Goal: Task Accomplishment & Management: Check status

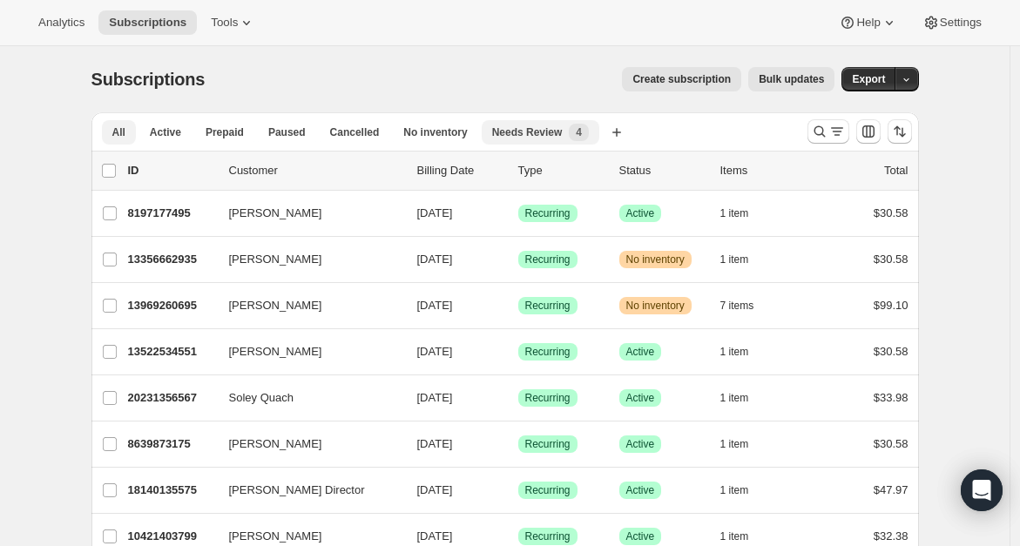
click at [495, 130] on span "Needs Review" at bounding box center [527, 132] width 71 height 14
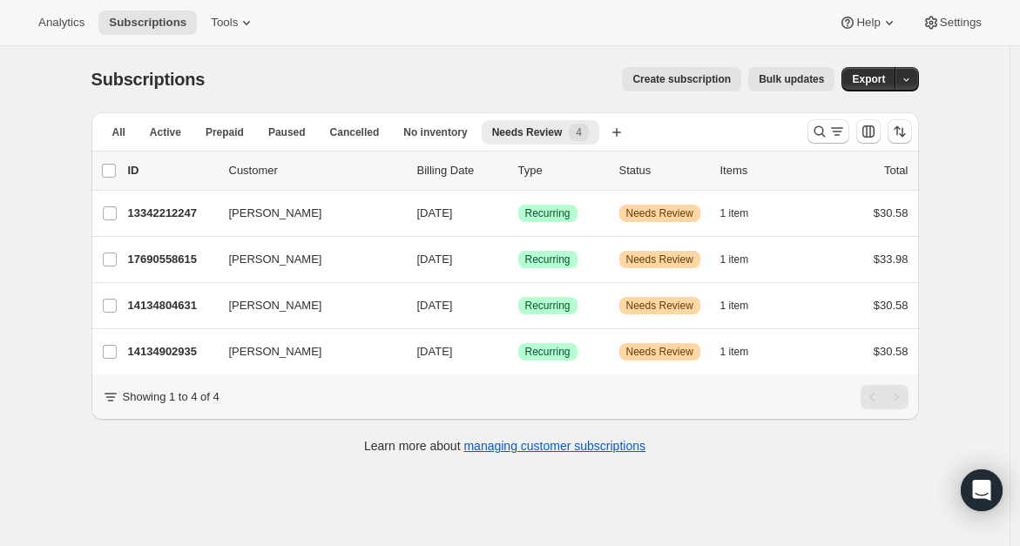
drag, startPoint x: 189, startPoint y: 214, endPoint x: 77, endPoint y: 283, distance: 131.8
click at [77, 283] on div "Subscriptions. This page is ready Subscriptions Create subscription Bulk update…" at bounding box center [505, 259] width 869 height 426
drag, startPoint x: 174, startPoint y: 213, endPoint x: 45, endPoint y: 349, distance: 187.9
click at [45, 349] on div "Subscriptions. This page is ready Subscriptions Create subscription Bulk update…" at bounding box center [505, 319] width 1010 height 546
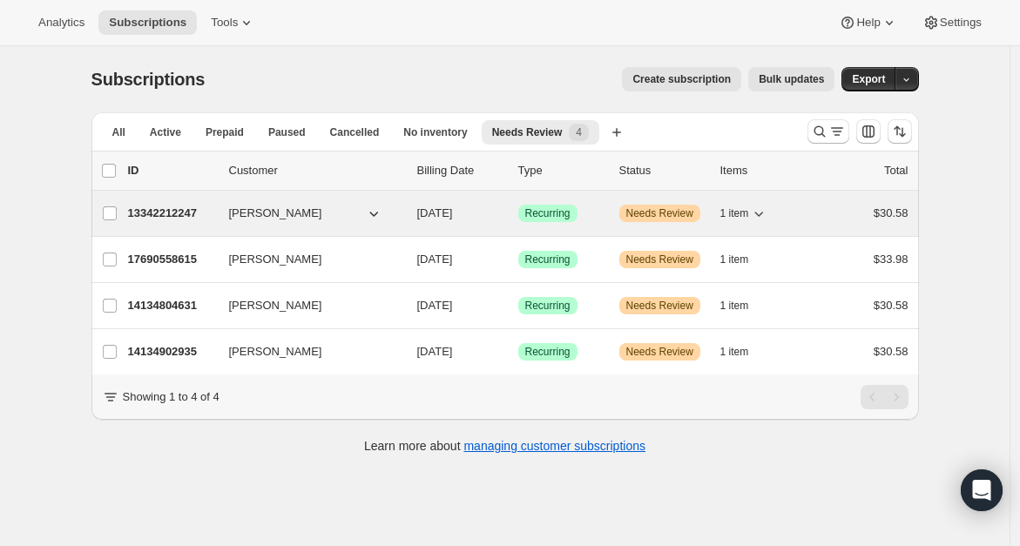
click at [176, 217] on p "13342212247" at bounding box center [171, 213] width 87 height 17
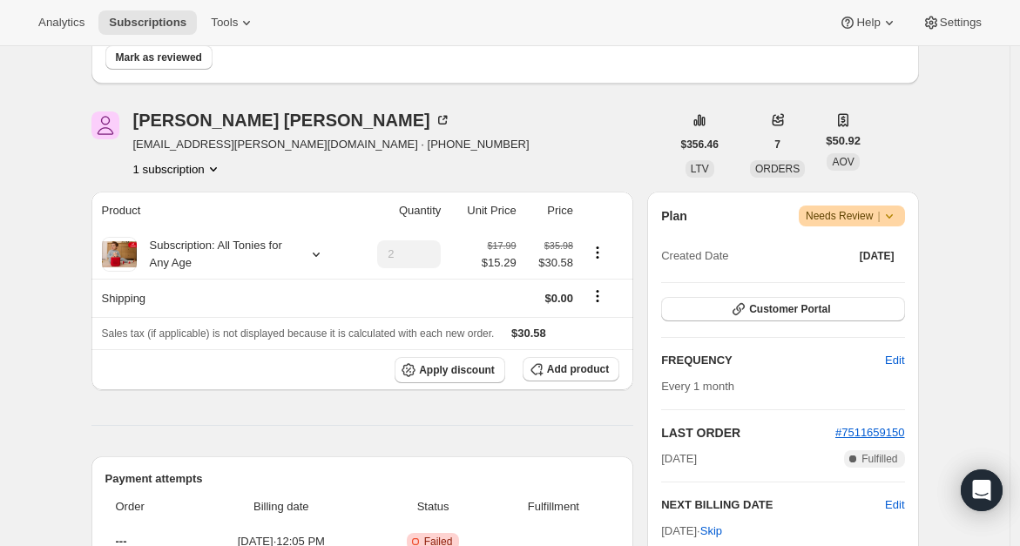
scroll to position [166, 0]
click at [219, 139] on span "kara.foreman@yahoo.com · +13345049474" at bounding box center [331, 144] width 396 height 17
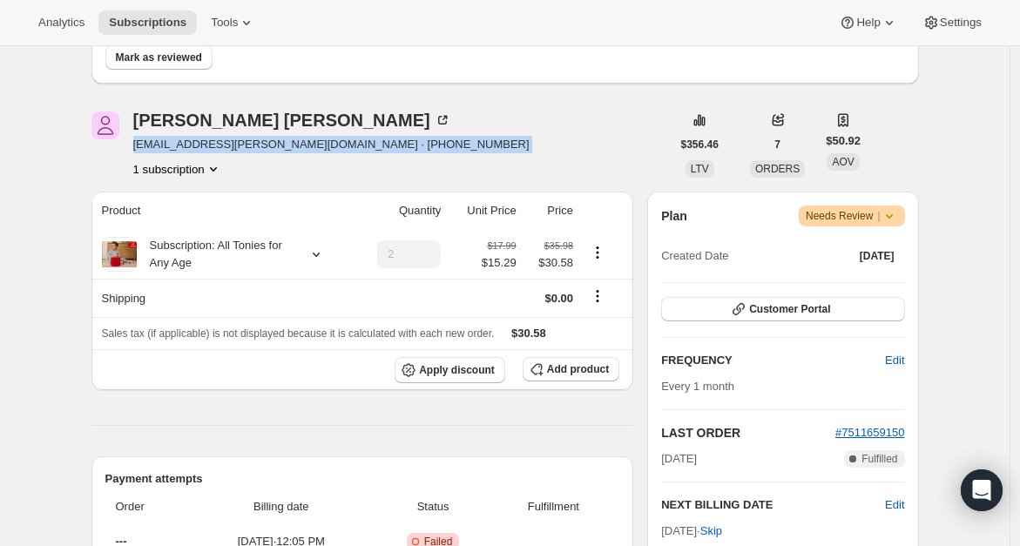
copy span "kara.foreman@yahoo.com · +13345049474"
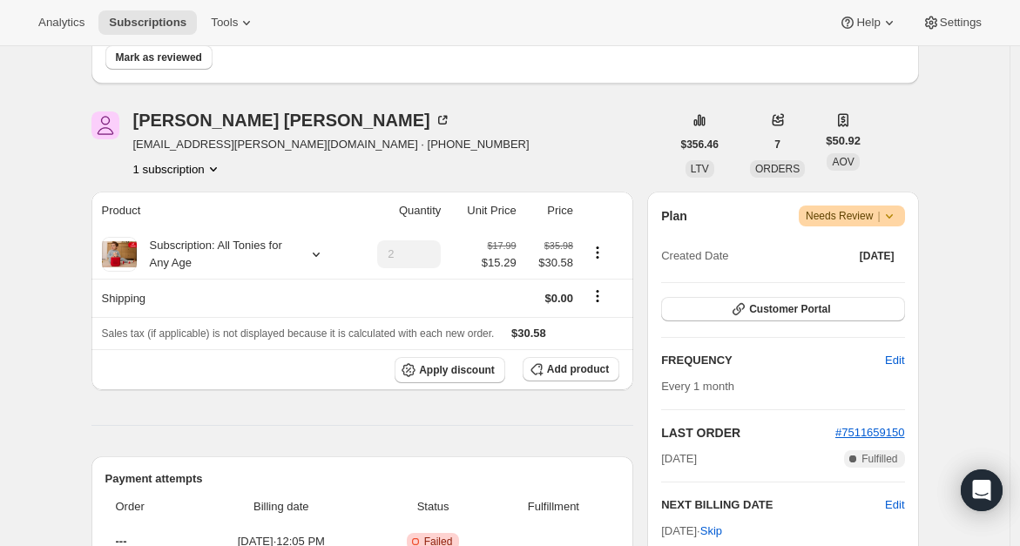
click at [415, 211] on th "Quantity" at bounding box center [399, 211] width 93 height 38
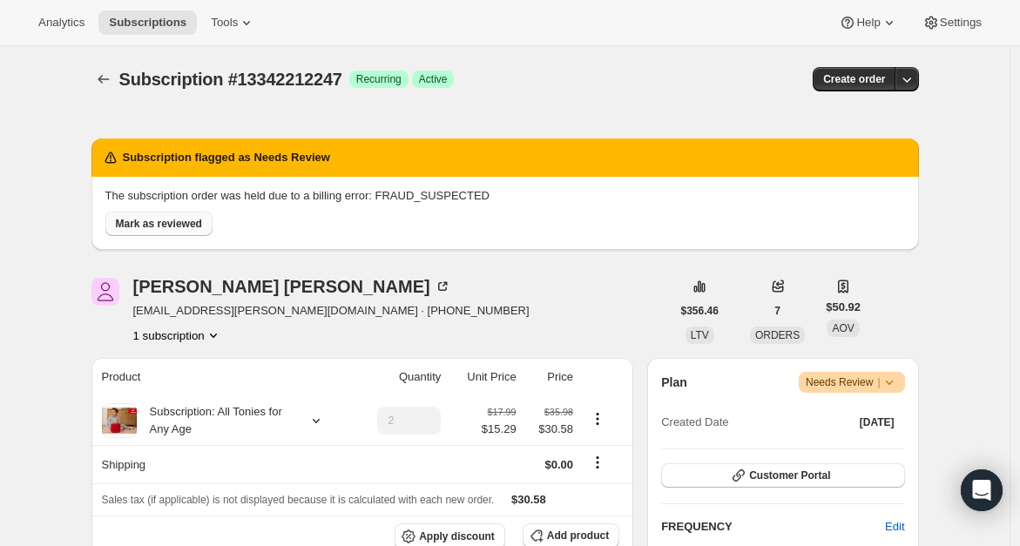
click at [185, 224] on span "Mark as reviewed" at bounding box center [159, 224] width 86 height 14
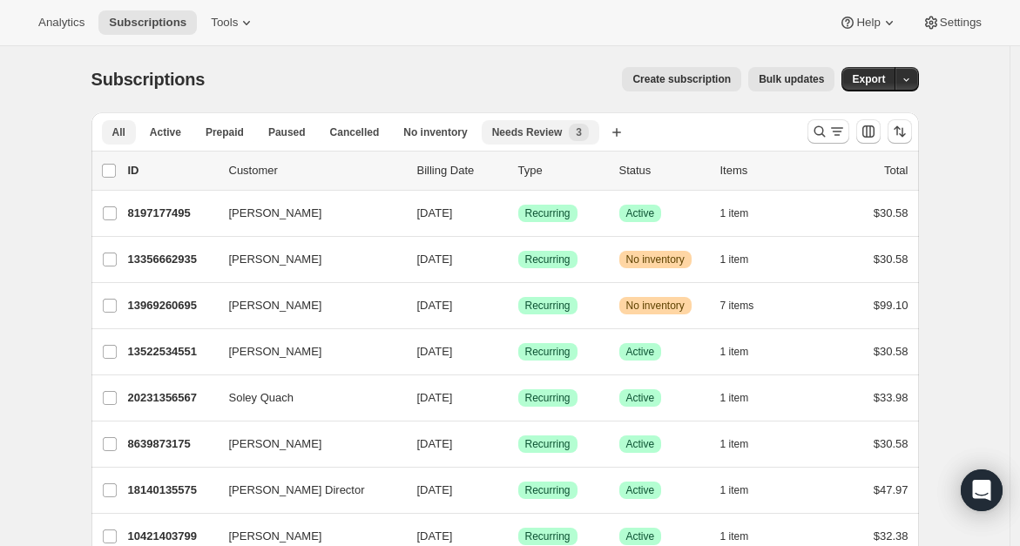
click at [527, 144] on button "Needs Review New 3" at bounding box center [541, 132] width 118 height 24
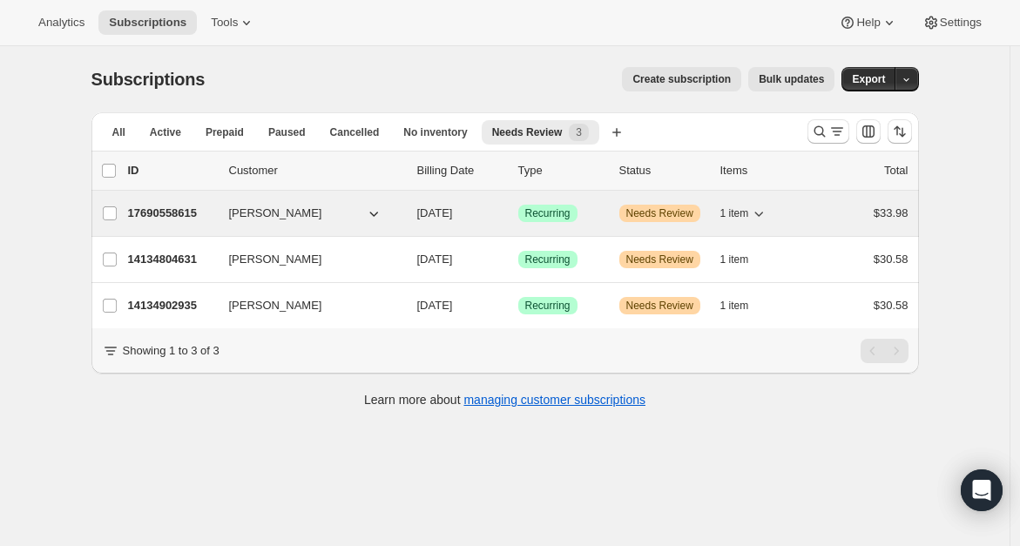
click at [181, 214] on p "17690558615" at bounding box center [171, 213] width 87 height 17
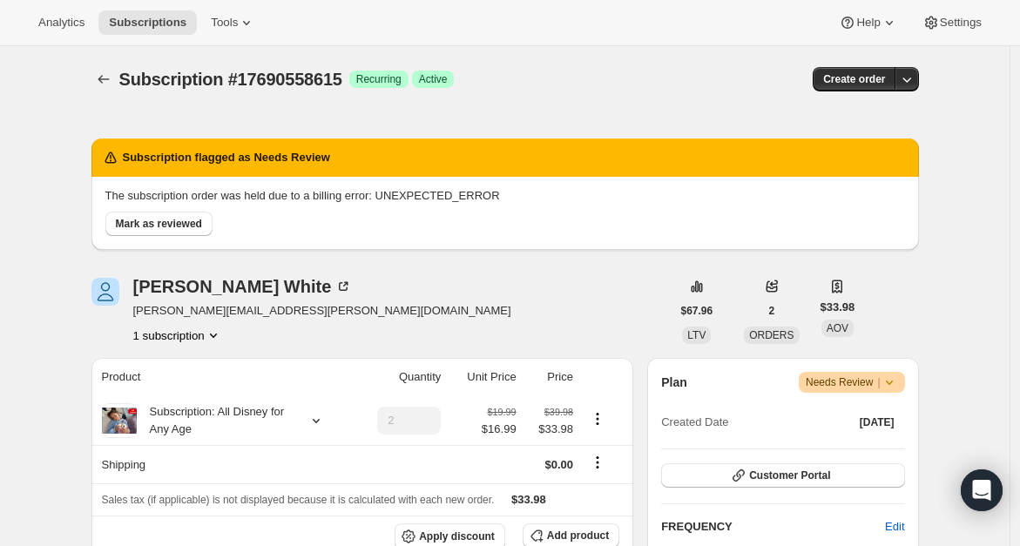
click at [249, 313] on span "fugate.danielle@gmail.com" at bounding box center [322, 310] width 378 height 17
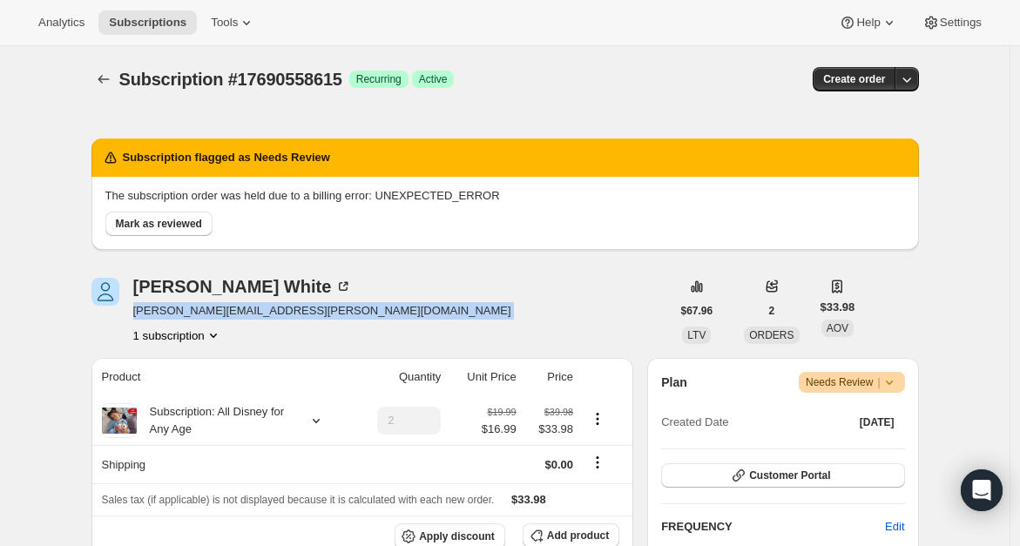
click at [249, 313] on span "fugate.danielle@gmail.com" at bounding box center [322, 310] width 378 height 17
copy span "fugate.danielle@gmail.com"
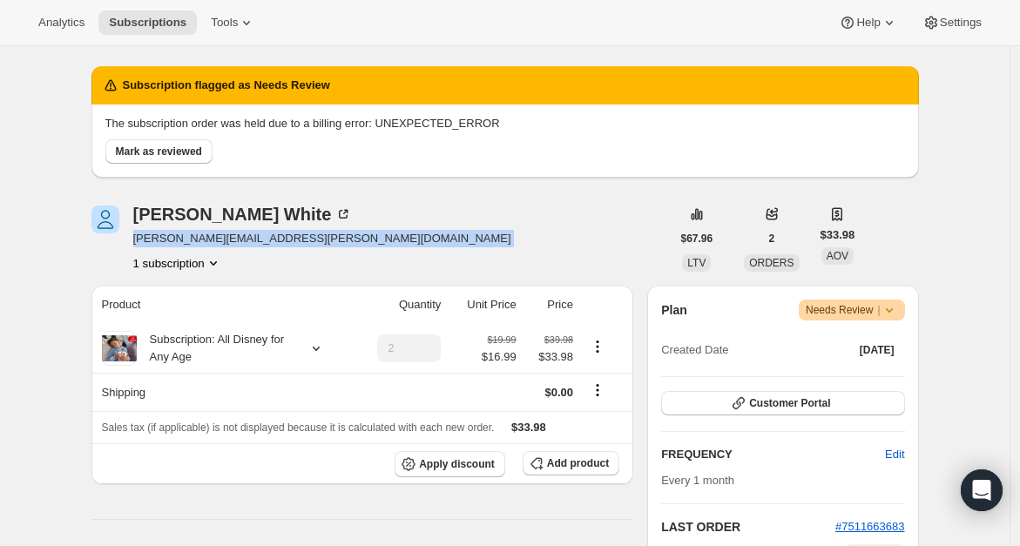
click at [496, 237] on div "Danielle White fugate.danielle@gmail.com 1 subscription" at bounding box center [380, 239] width 579 height 66
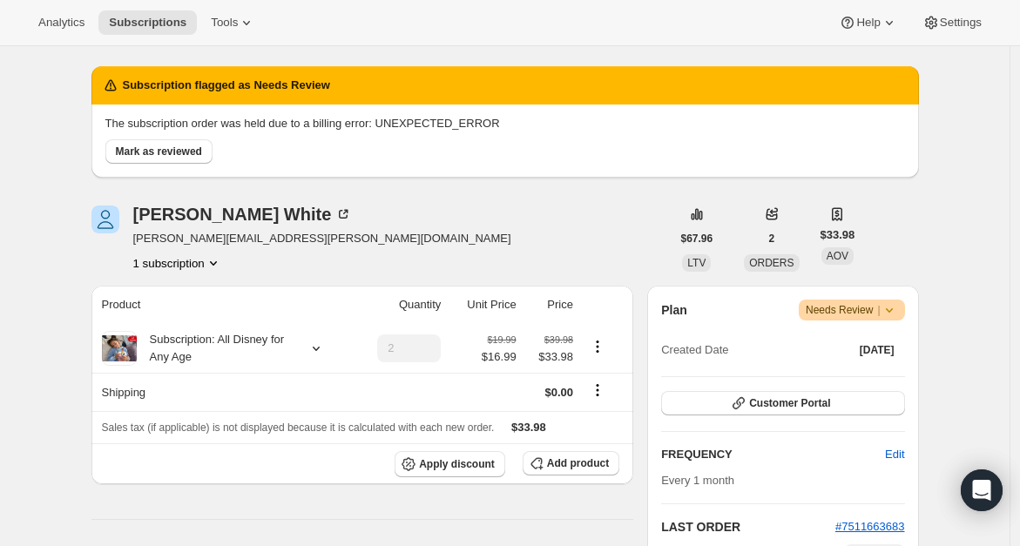
click at [181, 127] on p "The subscription order was held due to a billing error: UNEXPECTED_ERROR" at bounding box center [505, 123] width 800 height 17
click at [172, 149] on span "Mark as reviewed" at bounding box center [159, 152] width 86 height 14
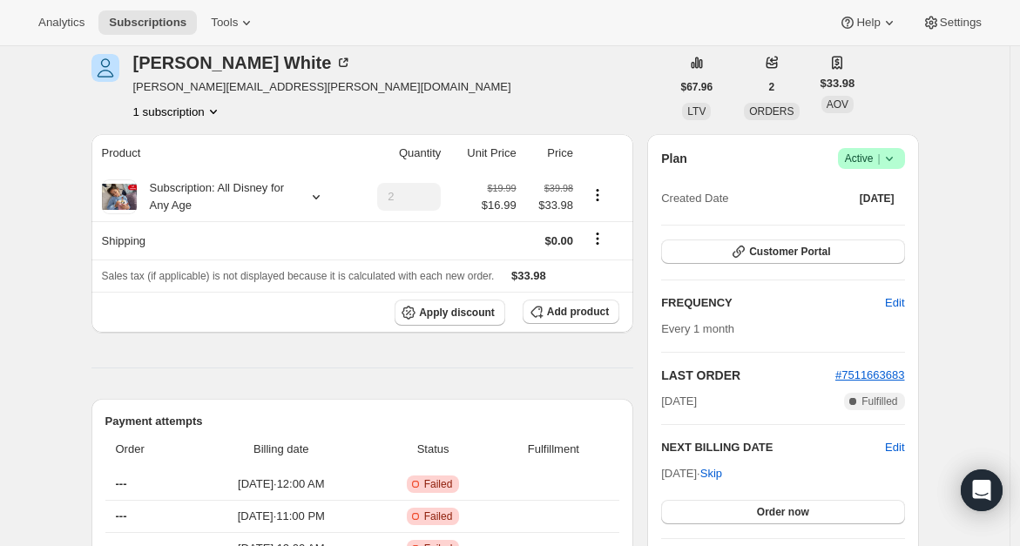
scroll to position [0, 0]
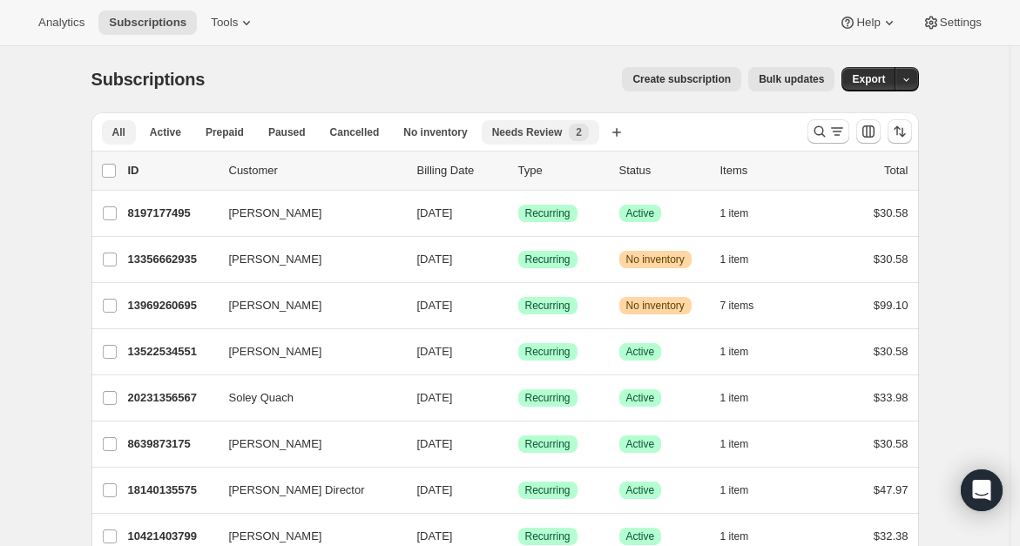
click at [539, 130] on span "Needs Review" at bounding box center [527, 132] width 71 height 14
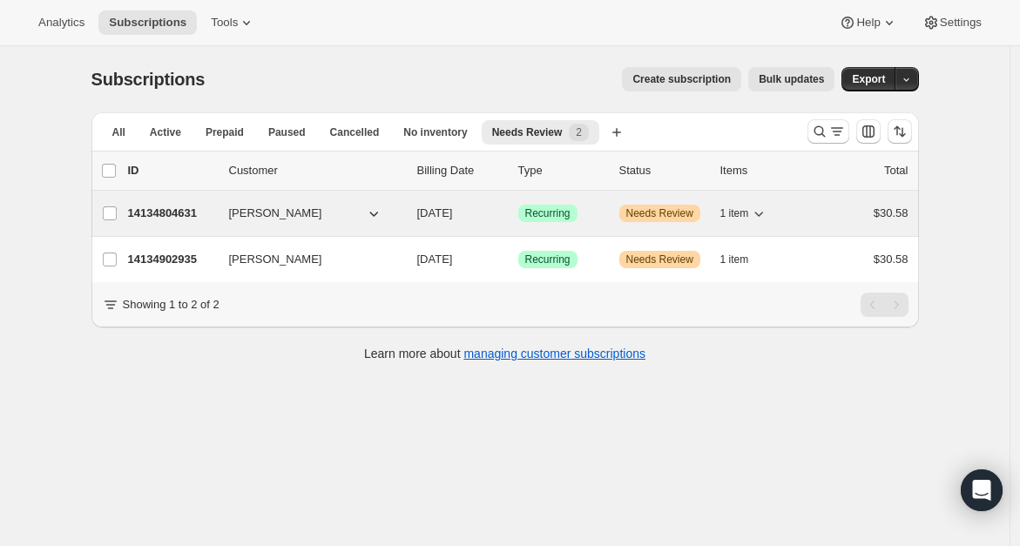
click at [196, 222] on div "14134804631 [PERSON_NAME] [DATE] Success Recurring Warning Needs Review 1 item …" at bounding box center [518, 213] width 780 height 24
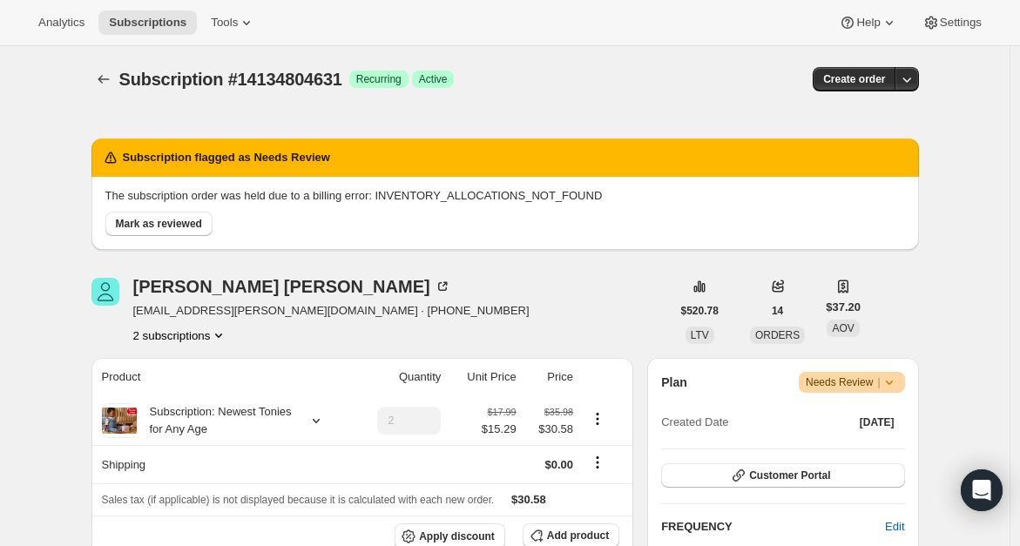
click at [182, 308] on span "[EMAIL_ADDRESS][PERSON_NAME][DOMAIN_NAME] · [PHONE_NUMBER]" at bounding box center [331, 310] width 396 height 17
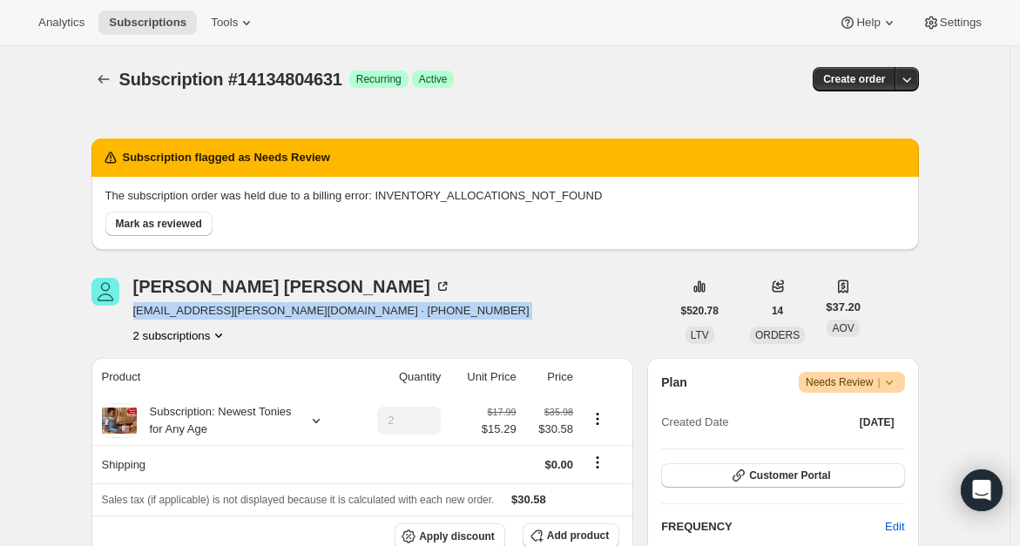
click at [182, 308] on span "[EMAIL_ADDRESS][PERSON_NAME][DOMAIN_NAME] · [PHONE_NUMBER]" at bounding box center [331, 310] width 396 height 17
copy span "[EMAIL_ADDRESS][PERSON_NAME][DOMAIN_NAME] · [PHONE_NUMBER]"
click at [171, 220] on span "Mark as reviewed" at bounding box center [159, 224] width 86 height 14
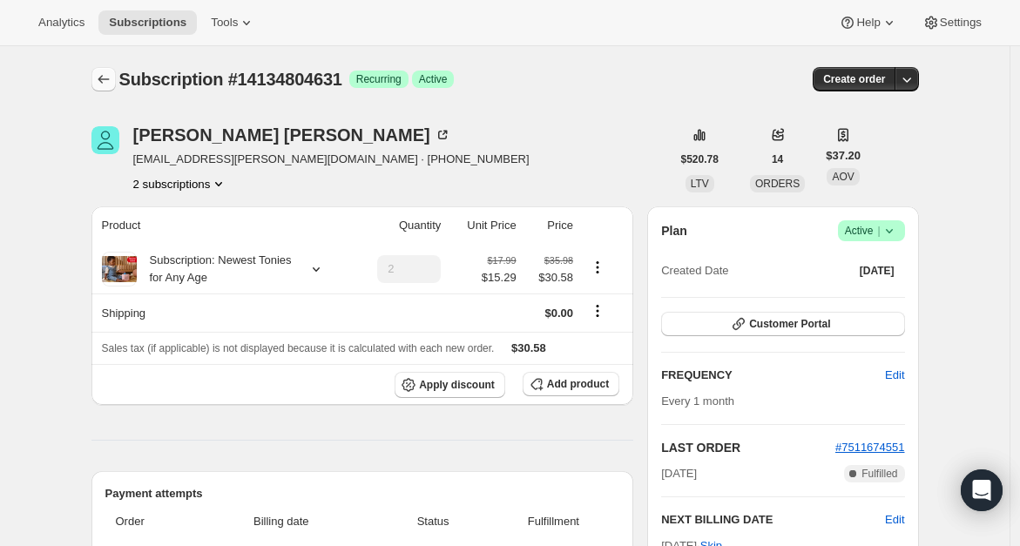
click at [102, 76] on icon "Subscriptions" at bounding box center [103, 79] width 17 height 17
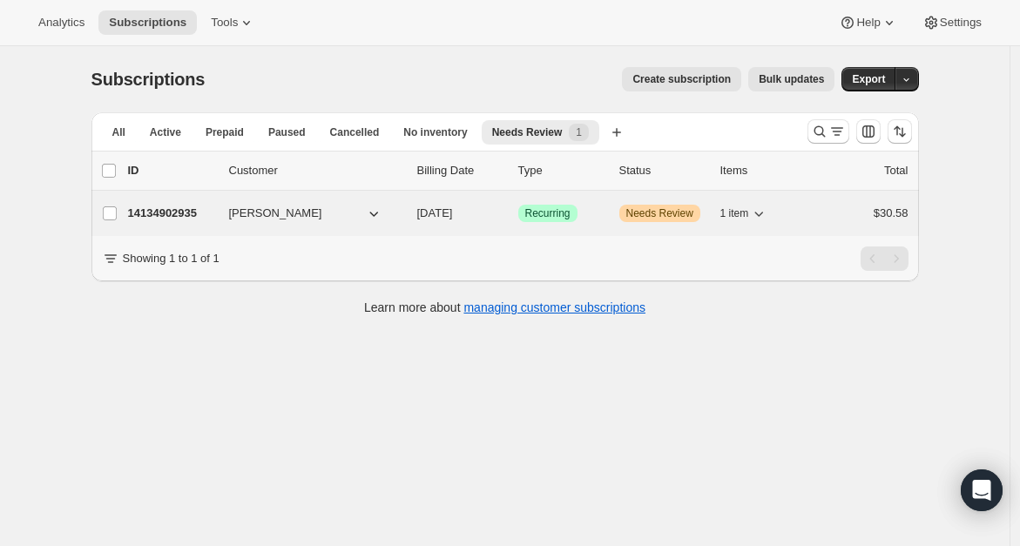
click at [254, 206] on span "[PERSON_NAME]" at bounding box center [275, 213] width 93 height 17
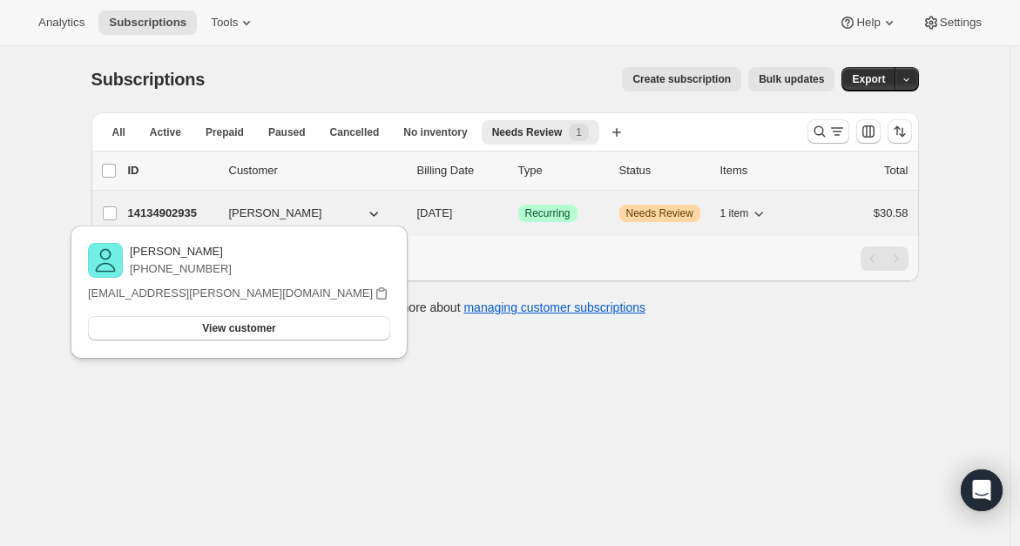
click at [157, 222] on div "14134902935 [PERSON_NAME] [DATE] Success Recurring Warning Needs Review 1 item …" at bounding box center [518, 213] width 780 height 24
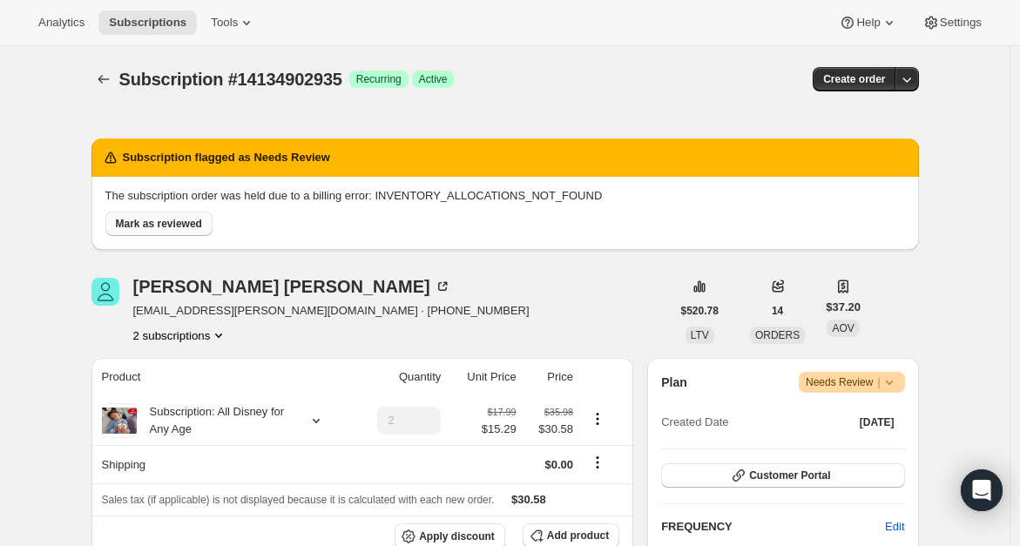
click at [189, 225] on span "Mark as reviewed" at bounding box center [159, 224] width 86 height 14
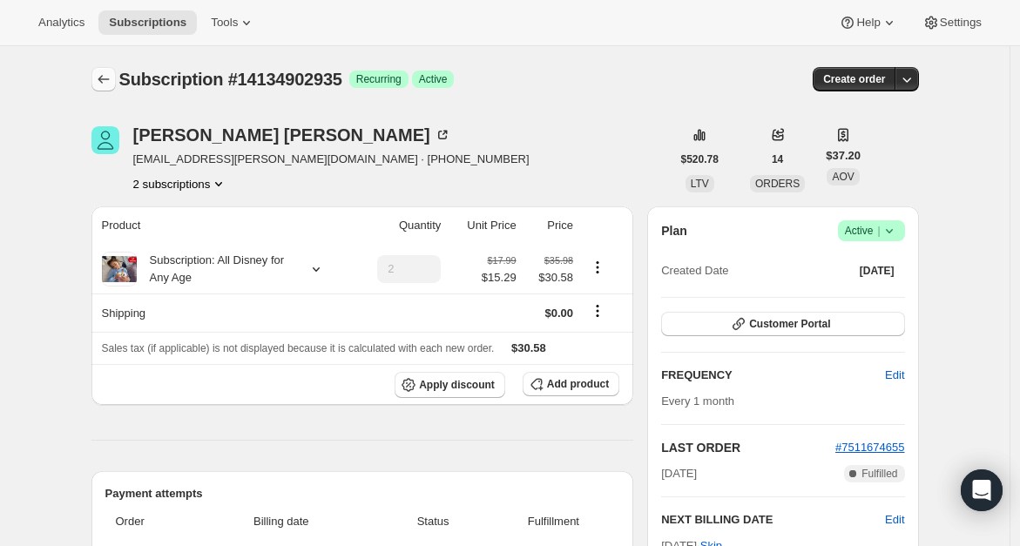
click at [105, 80] on icon "Subscriptions" at bounding box center [103, 79] width 11 height 9
